Goal: Information Seeking & Learning: Find specific page/section

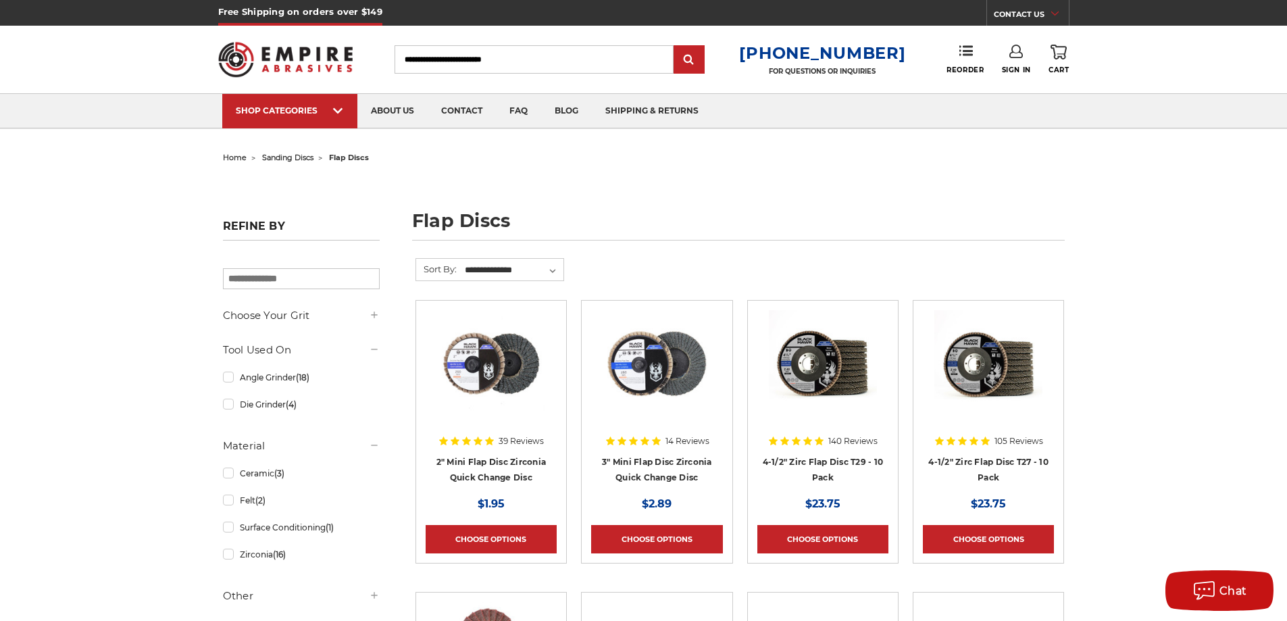
click at [469, 61] on input "Search" at bounding box center [534, 59] width 279 height 28
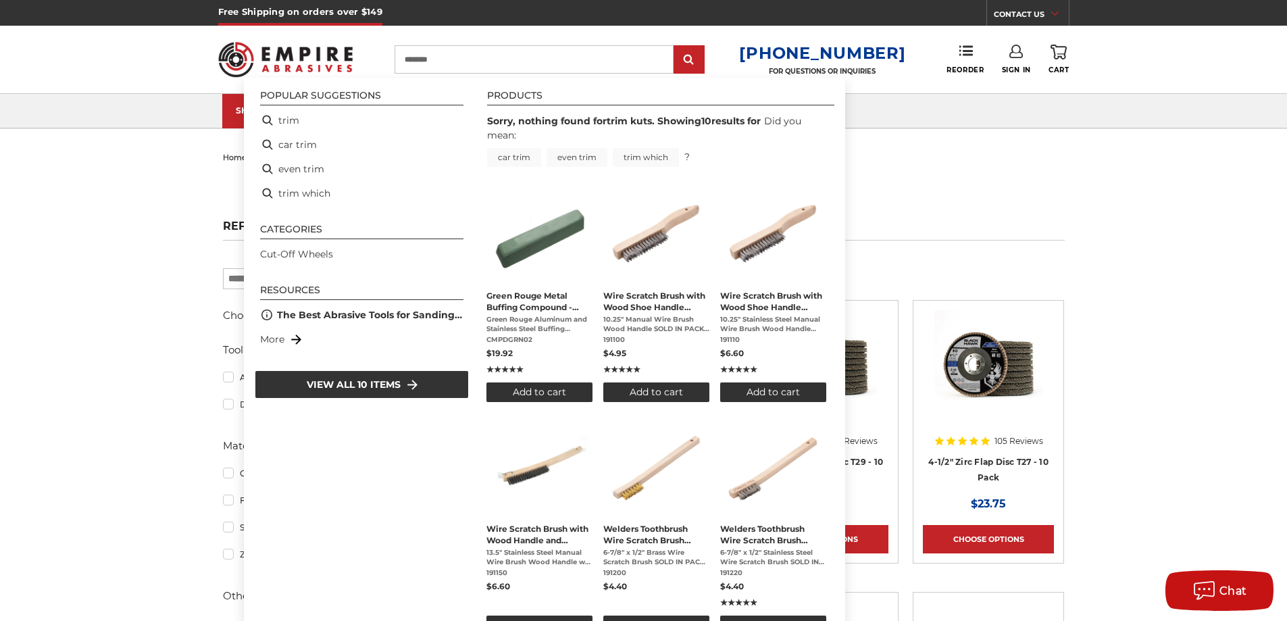
type input "****"
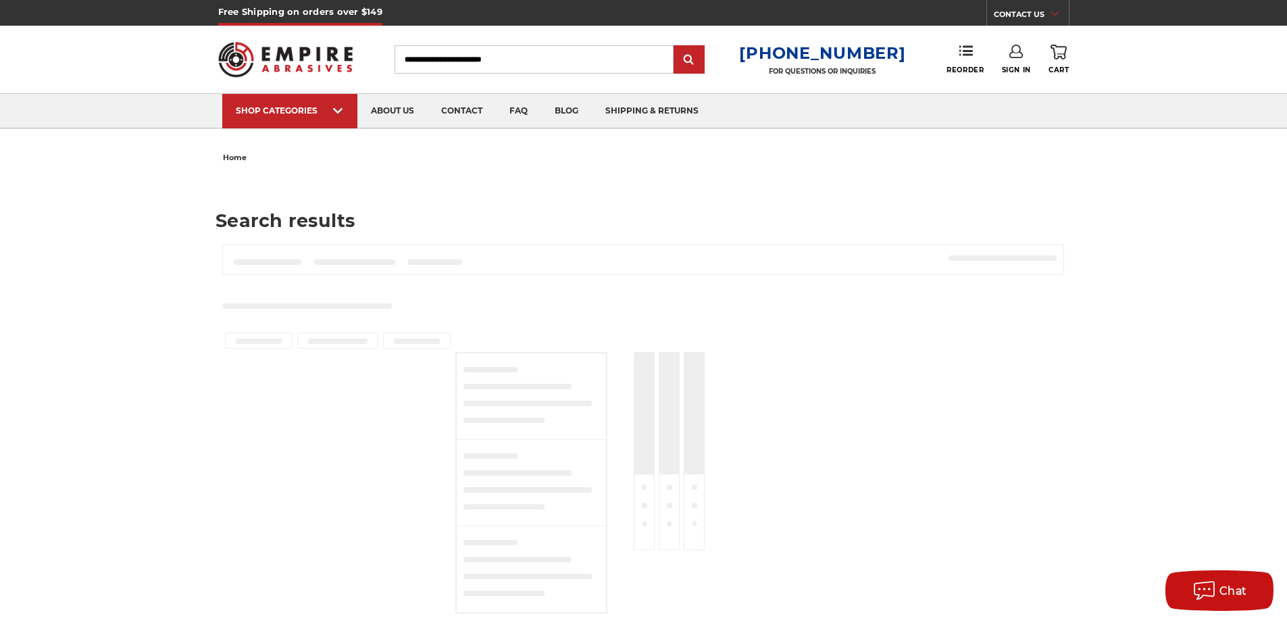
type input "****"
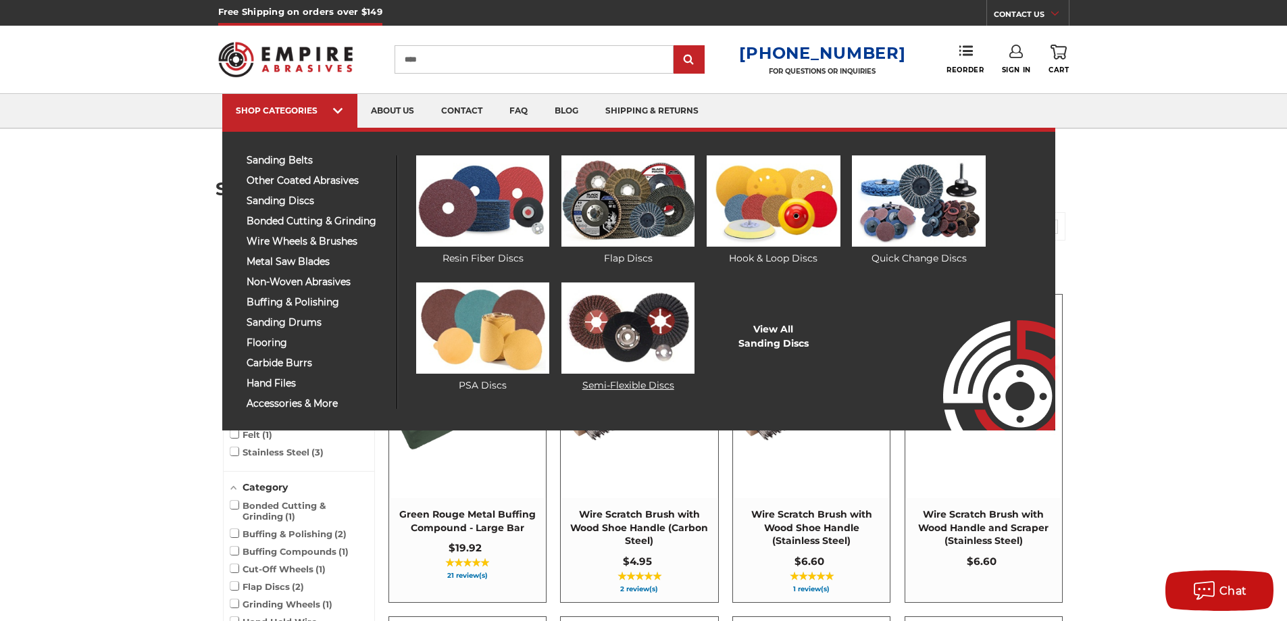
click at [674, 314] on img at bounding box center [627, 327] width 133 height 91
